Goal: Task Accomplishment & Management: Use online tool/utility

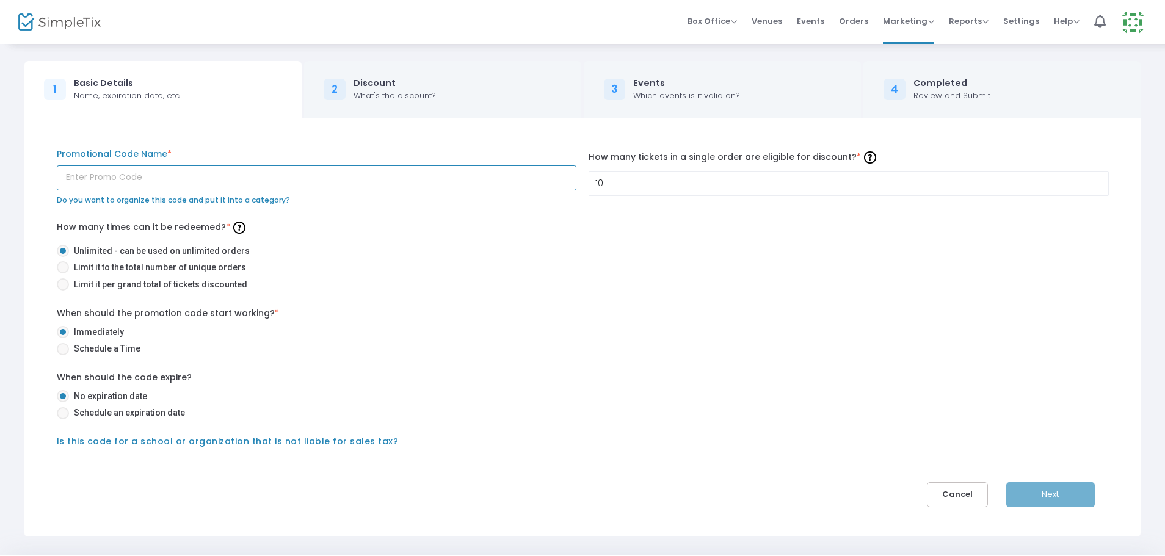
click at [356, 170] on input "text" at bounding box center [317, 177] width 520 height 25
click at [176, 178] on input "withval" at bounding box center [317, 177] width 520 height 25
type input "withvall"
click at [1035, 497] on button "Next" at bounding box center [1050, 494] width 89 height 25
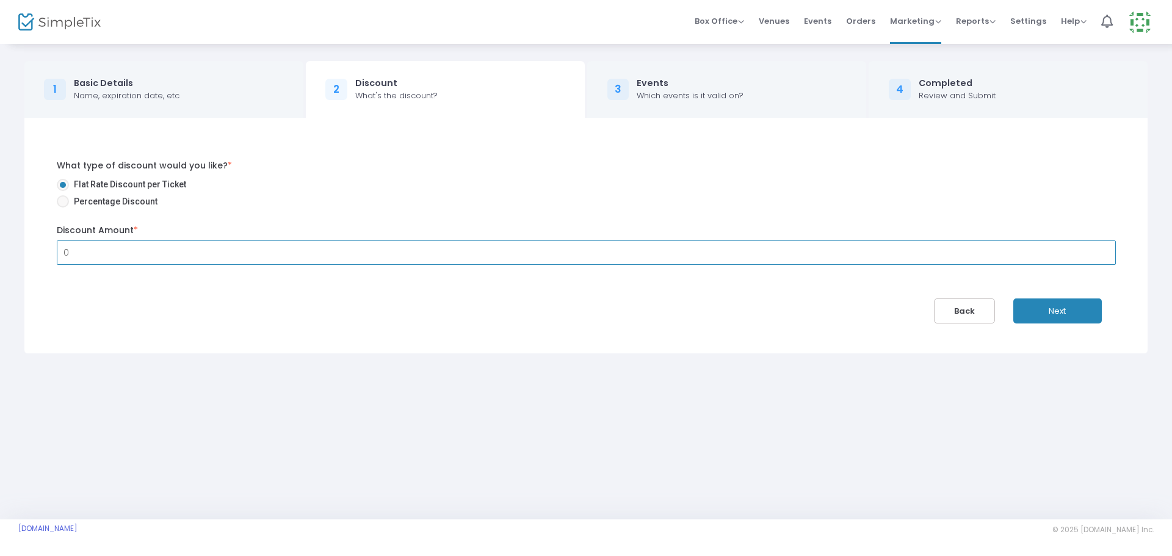
click at [240, 255] on input "0" at bounding box center [586, 252] width 1058 height 23
type input "$15.00"
click at [1068, 314] on button "Next" at bounding box center [1057, 310] width 89 height 25
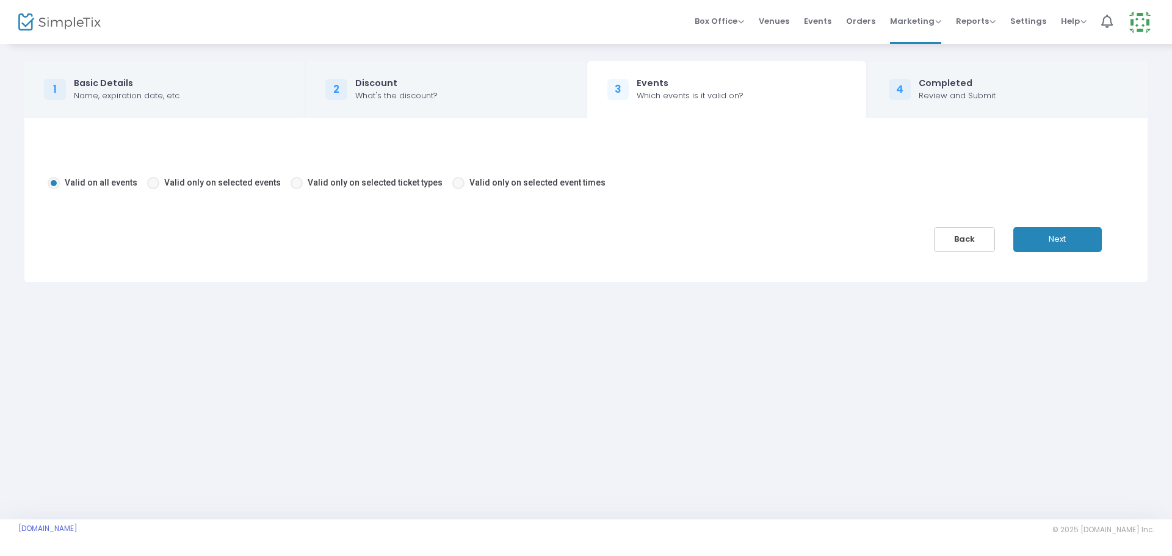
click at [291, 183] on span at bounding box center [297, 183] width 12 height 12
click at [296, 189] on input "Valid only on selected ticket types" at bounding box center [296, 189] width 1 height 1
radio input "true"
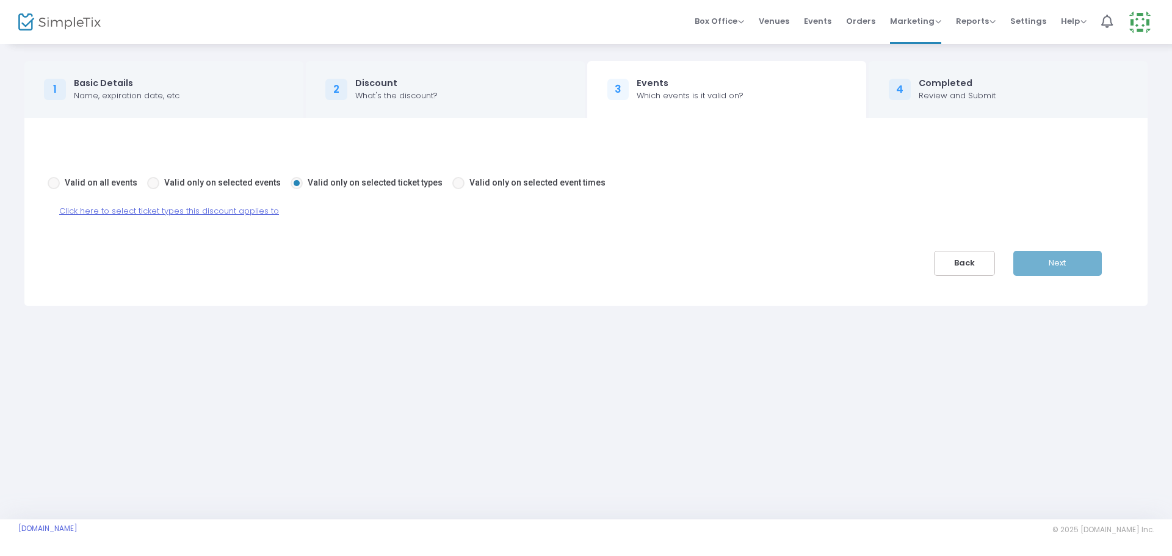
click at [259, 208] on span "Click here to select ticket types this discount applies to" at bounding box center [169, 211] width 220 height 12
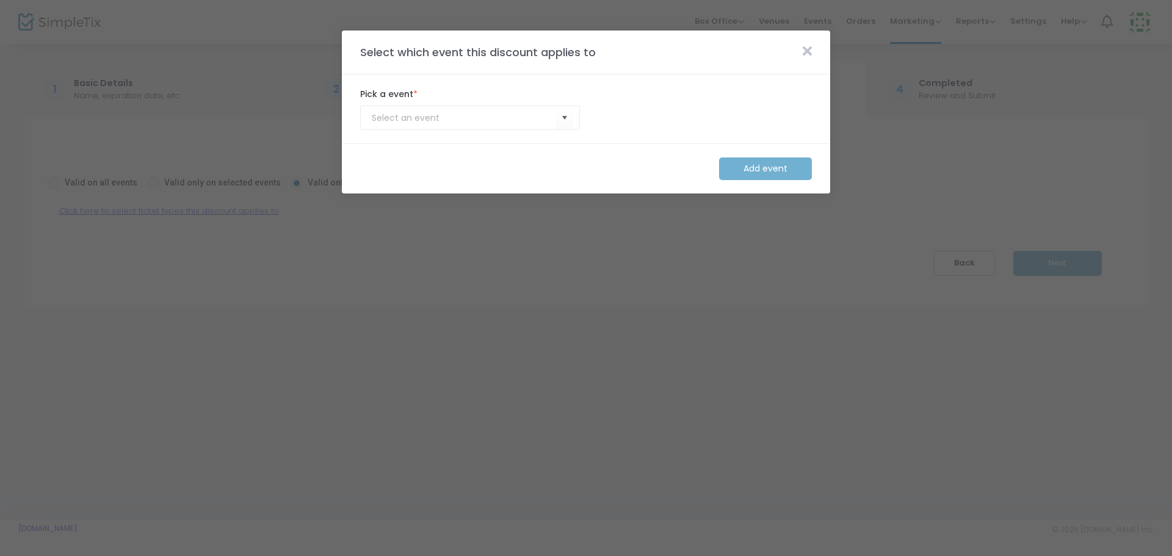
click at [475, 128] on kendo-combobox at bounding box center [470, 118] width 220 height 24
click at [568, 121] on span "Select" at bounding box center [565, 118] width 20 height 20
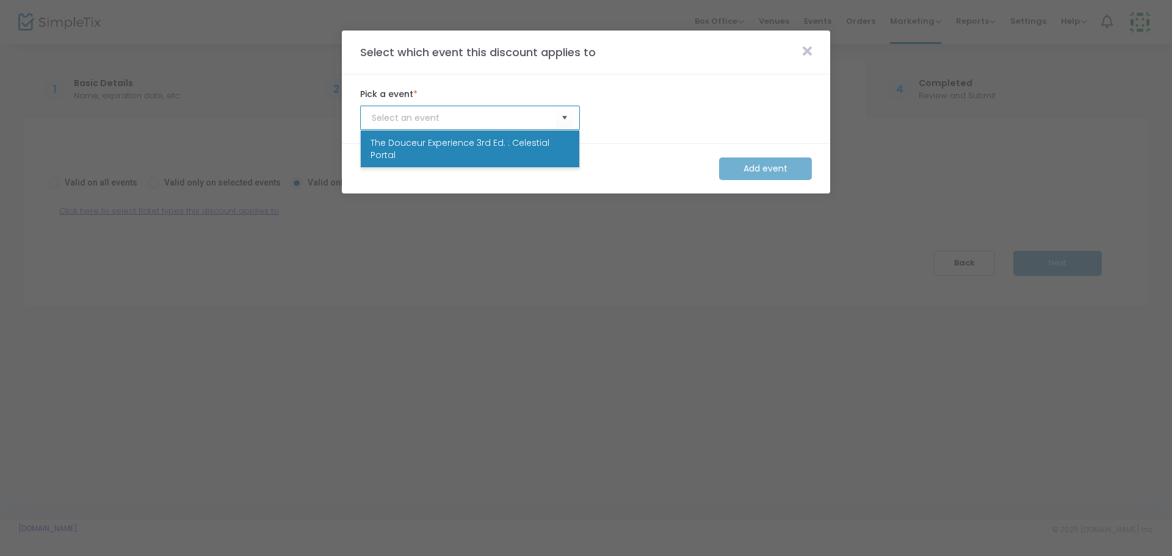
click at [545, 142] on span "The Douceur Experience 3rd Ed. : Celestial Portal" at bounding box center [470, 149] width 199 height 24
type input "The Douceur Experience 3rd Ed. : Celestial Portal"
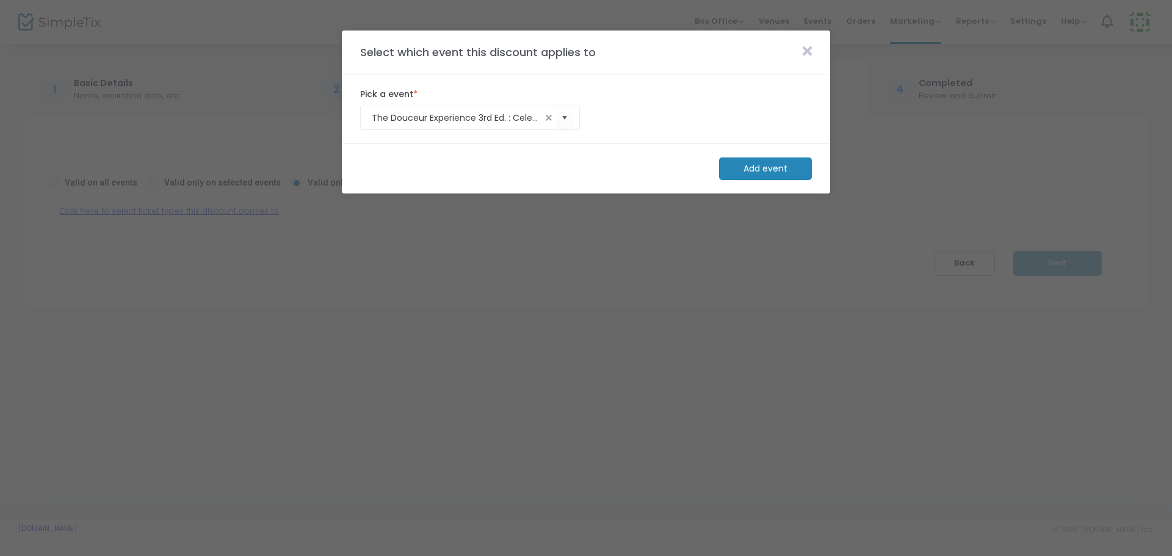
click at [753, 165] on m-button "Add event" at bounding box center [765, 168] width 93 height 23
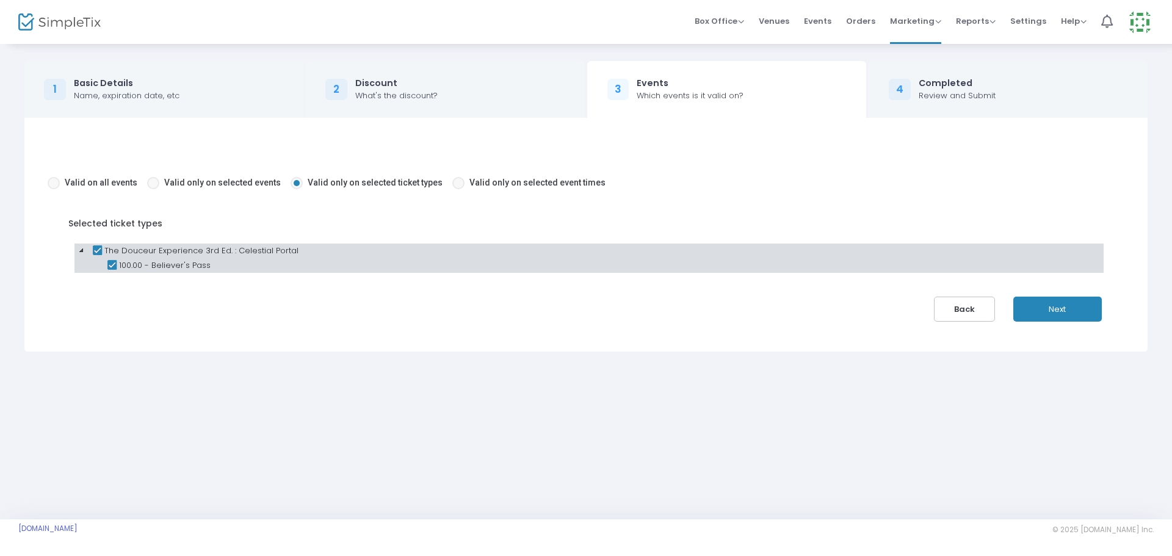
click at [1062, 309] on button "Next" at bounding box center [1057, 309] width 89 height 25
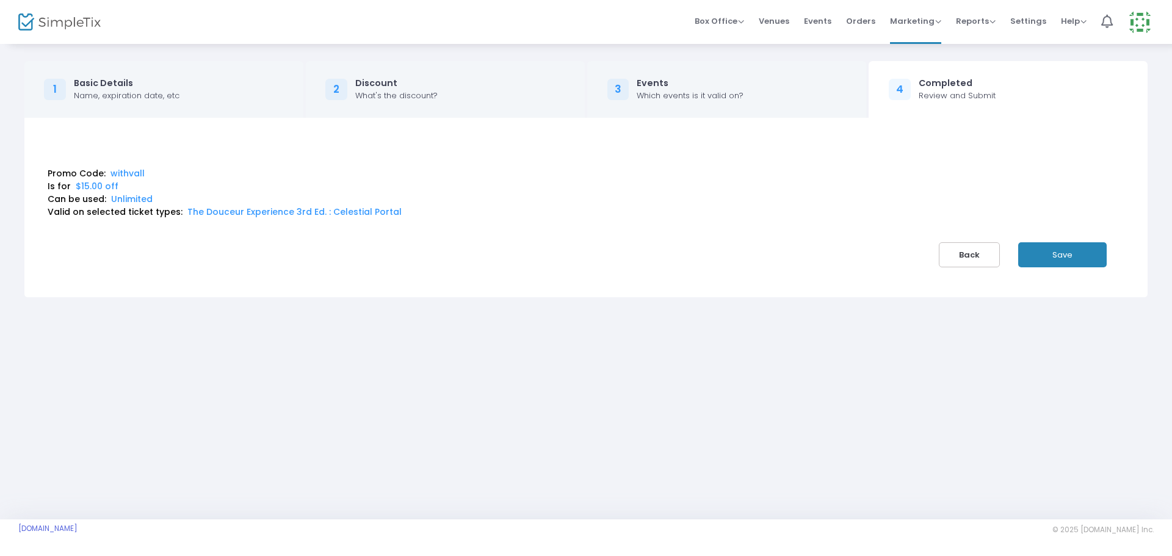
click at [1065, 253] on button "Save" at bounding box center [1062, 254] width 89 height 25
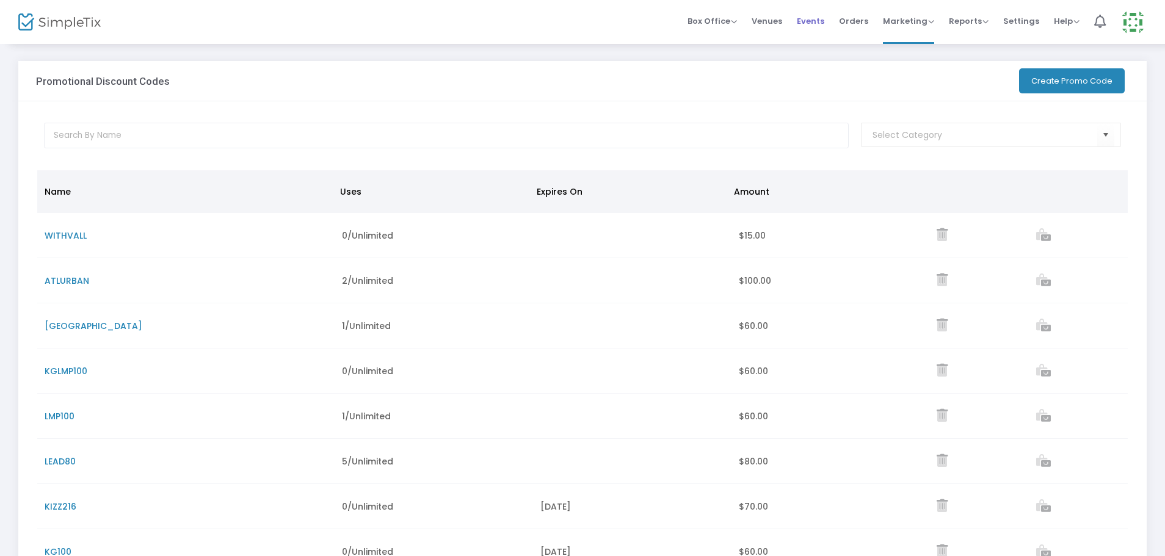
click at [817, 21] on span "Events" at bounding box center [810, 20] width 27 height 31
